Goal: Task Accomplishment & Management: Manage account settings

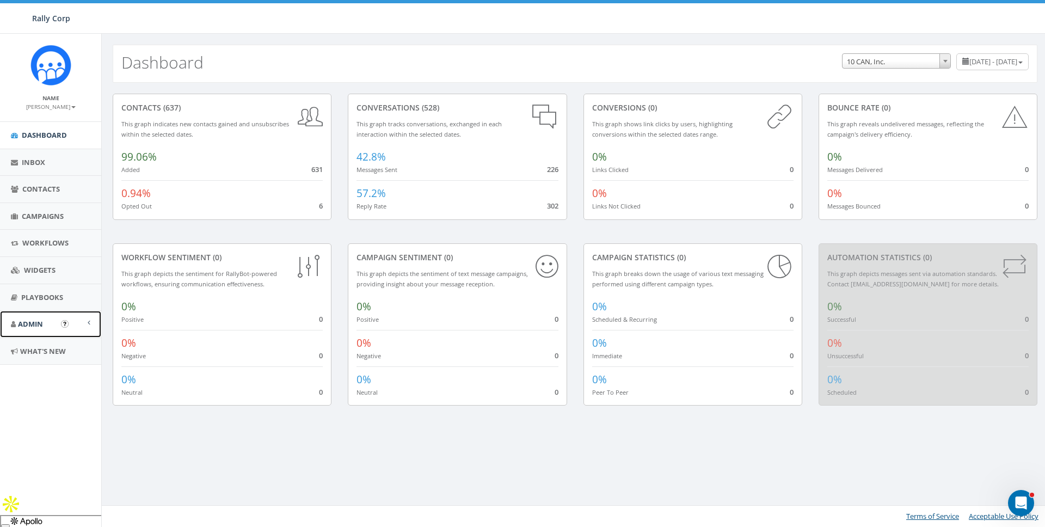
click at [30, 327] on span "Admin" at bounding box center [30, 324] width 25 height 10
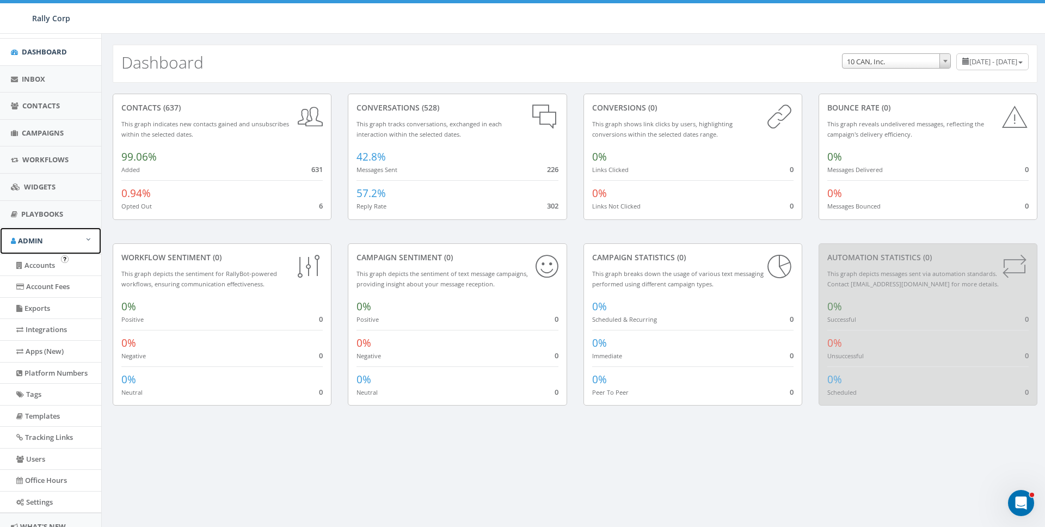
scroll to position [85, 0]
click at [39, 460] on link "Users" at bounding box center [50, 457] width 101 height 21
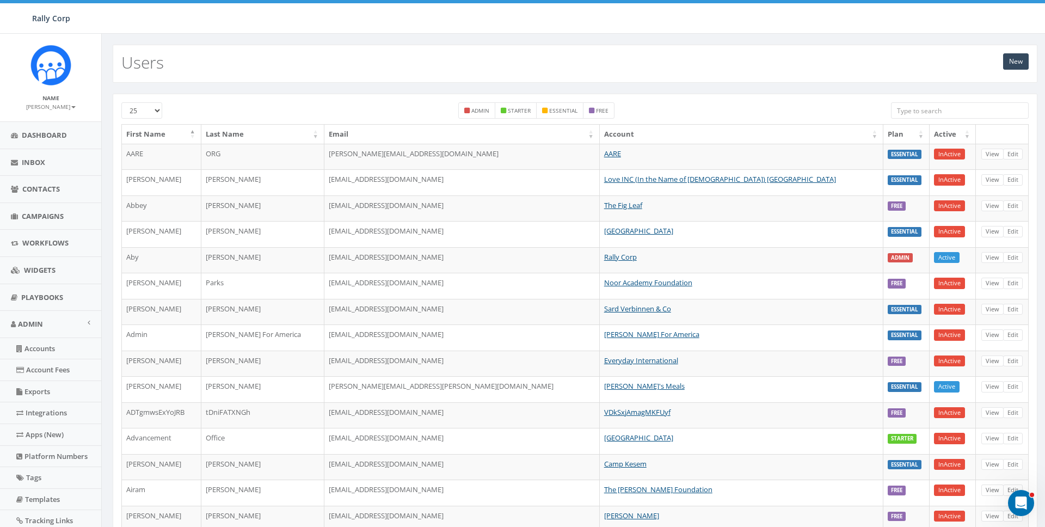
click at [983, 102] on input "search" at bounding box center [960, 110] width 138 height 16
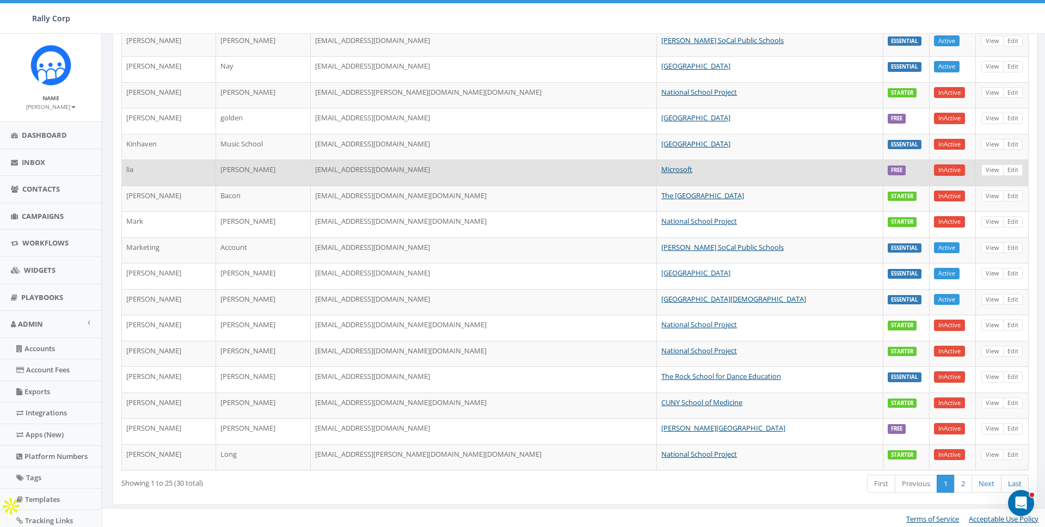
scroll to position [322, 0]
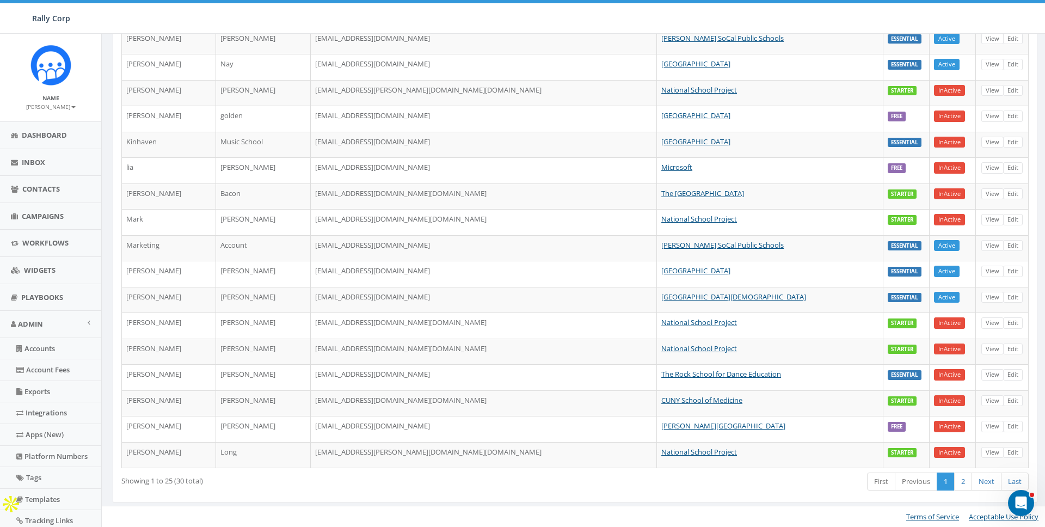
type input "school"
click at [46, 140] on link "Dashboard" at bounding box center [50, 135] width 101 height 27
